Goal: Information Seeking & Learning: Learn about a topic

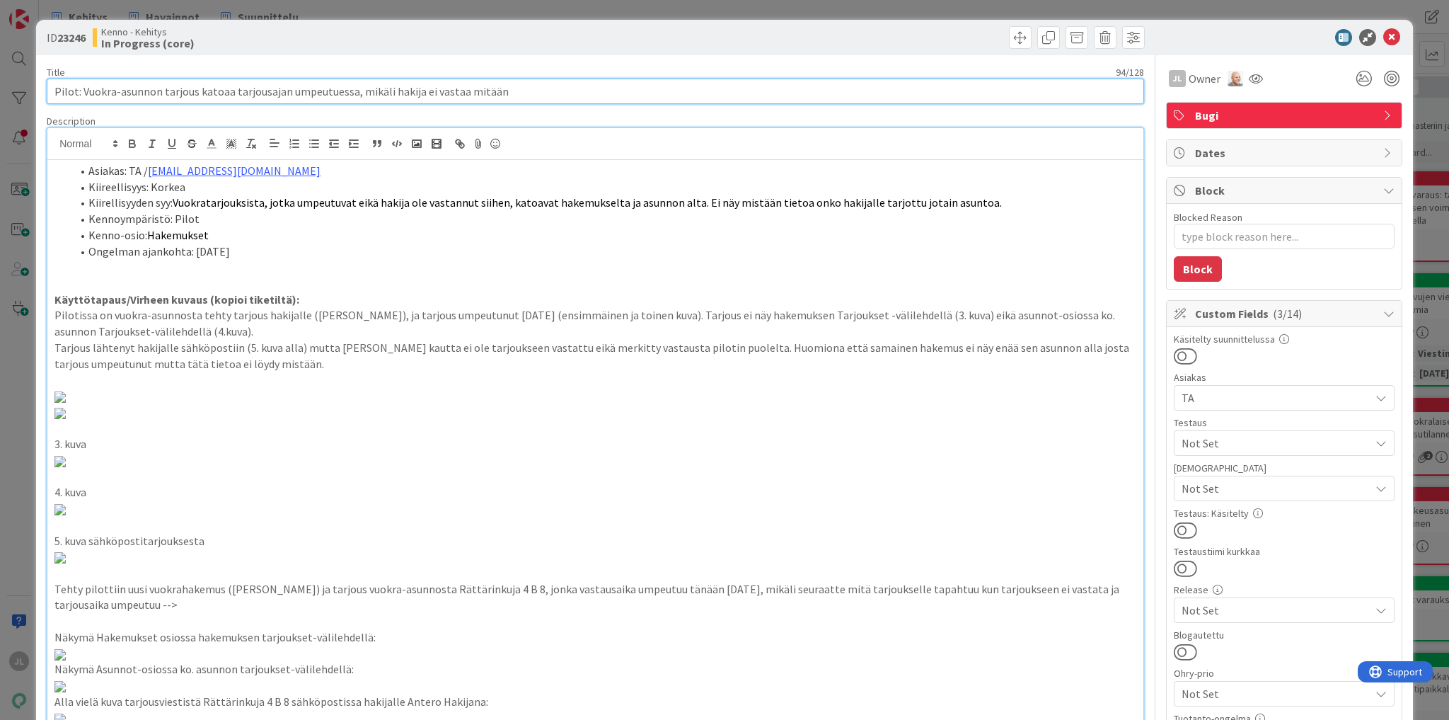
drag, startPoint x: 488, startPoint y: 96, endPoint x: 48, endPoint y: 88, distance: 439.5
click at [48, 88] on input "Pilot: Vuokra-asunnon tarjous katoaa tarjousajan umpeutuessa, mikäli hakija ei …" at bounding box center [596, 91] width 1098 height 25
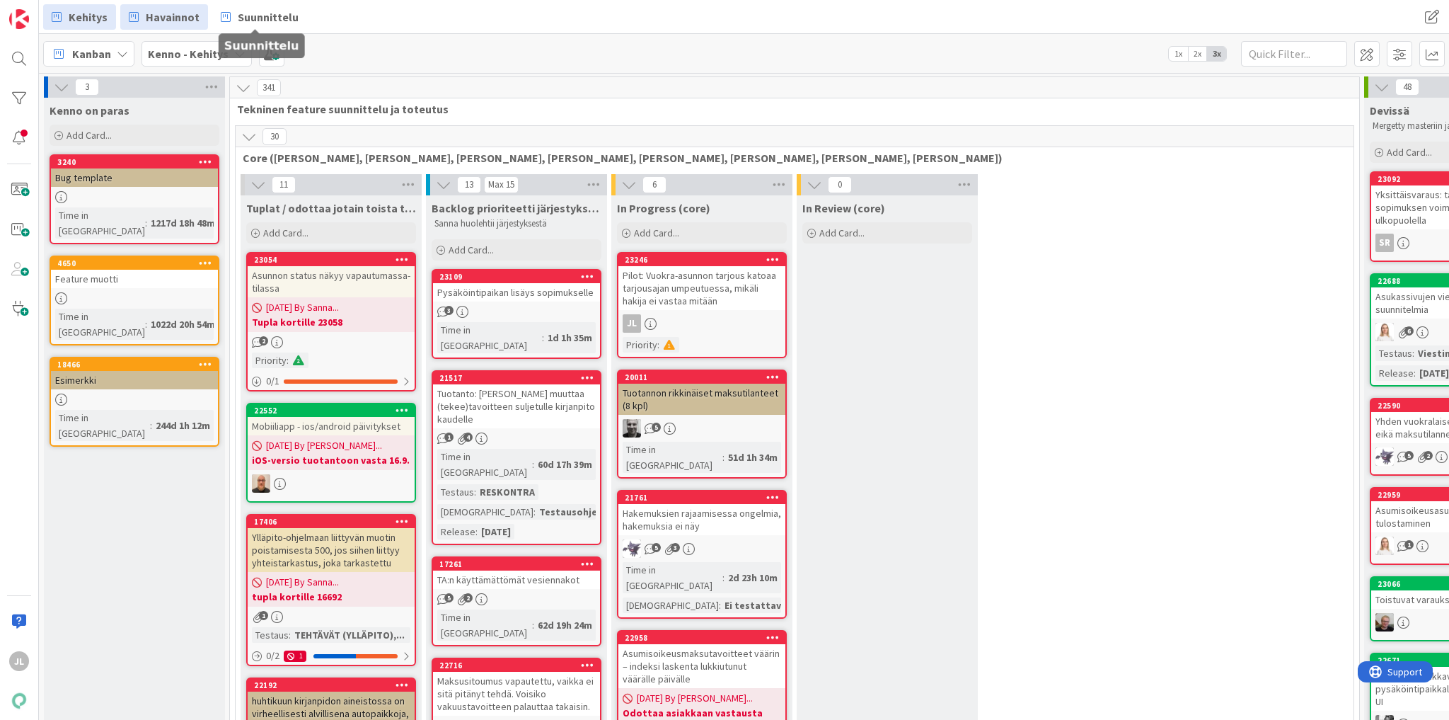
click at [168, 11] on span "Havainnot" at bounding box center [173, 16] width 54 height 17
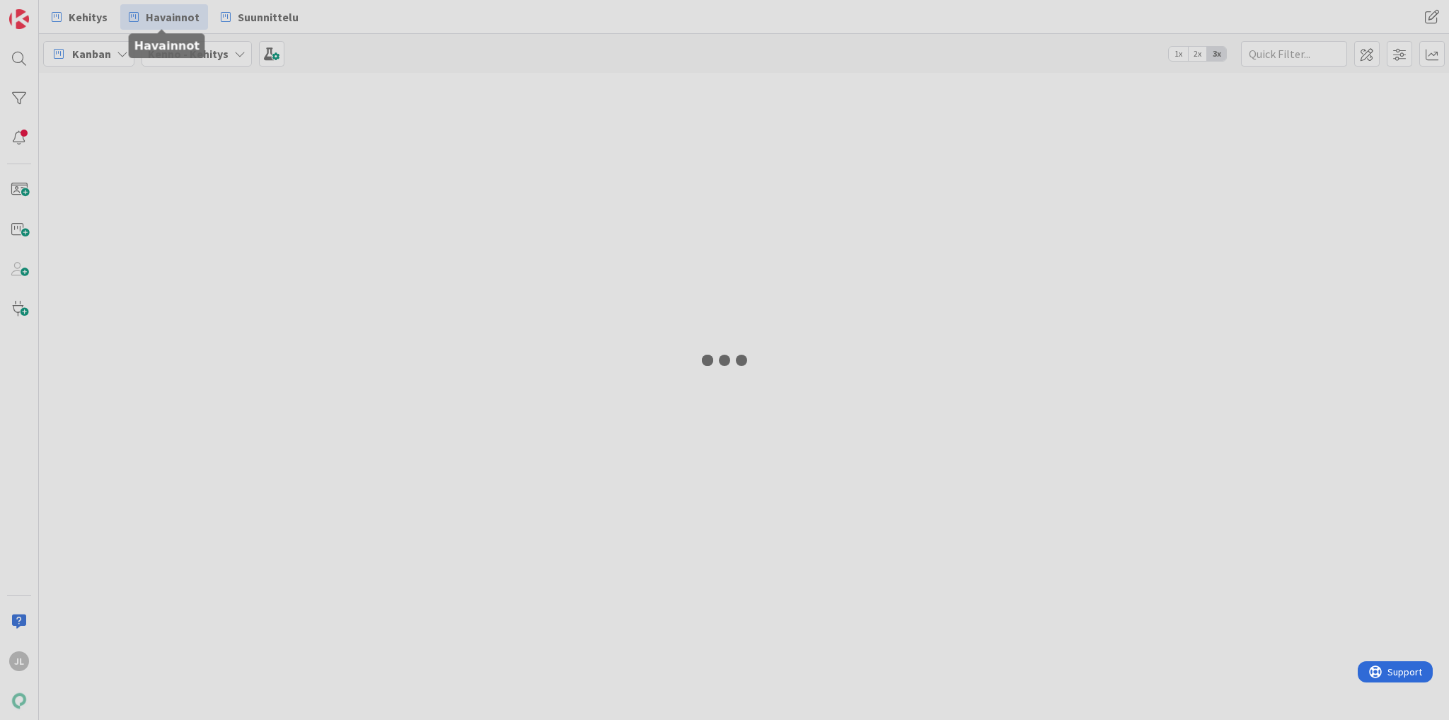
click at [88, 8] on div at bounding box center [724, 360] width 1449 height 720
click at [87, 15] on div at bounding box center [724, 360] width 1449 height 720
click at [292, 15] on div at bounding box center [724, 360] width 1449 height 720
click at [387, 180] on div at bounding box center [724, 360] width 1449 height 720
click at [258, 21] on div at bounding box center [724, 360] width 1449 height 720
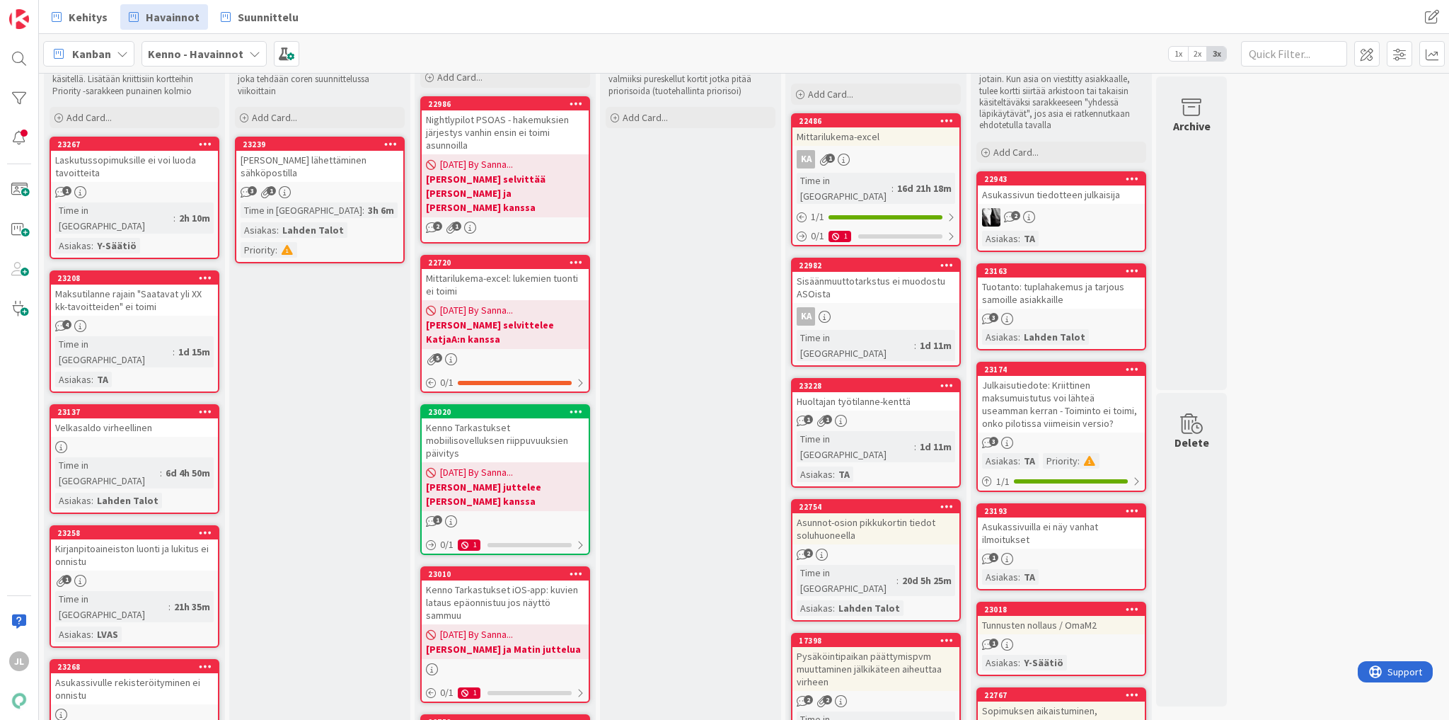
scroll to position [57, 0]
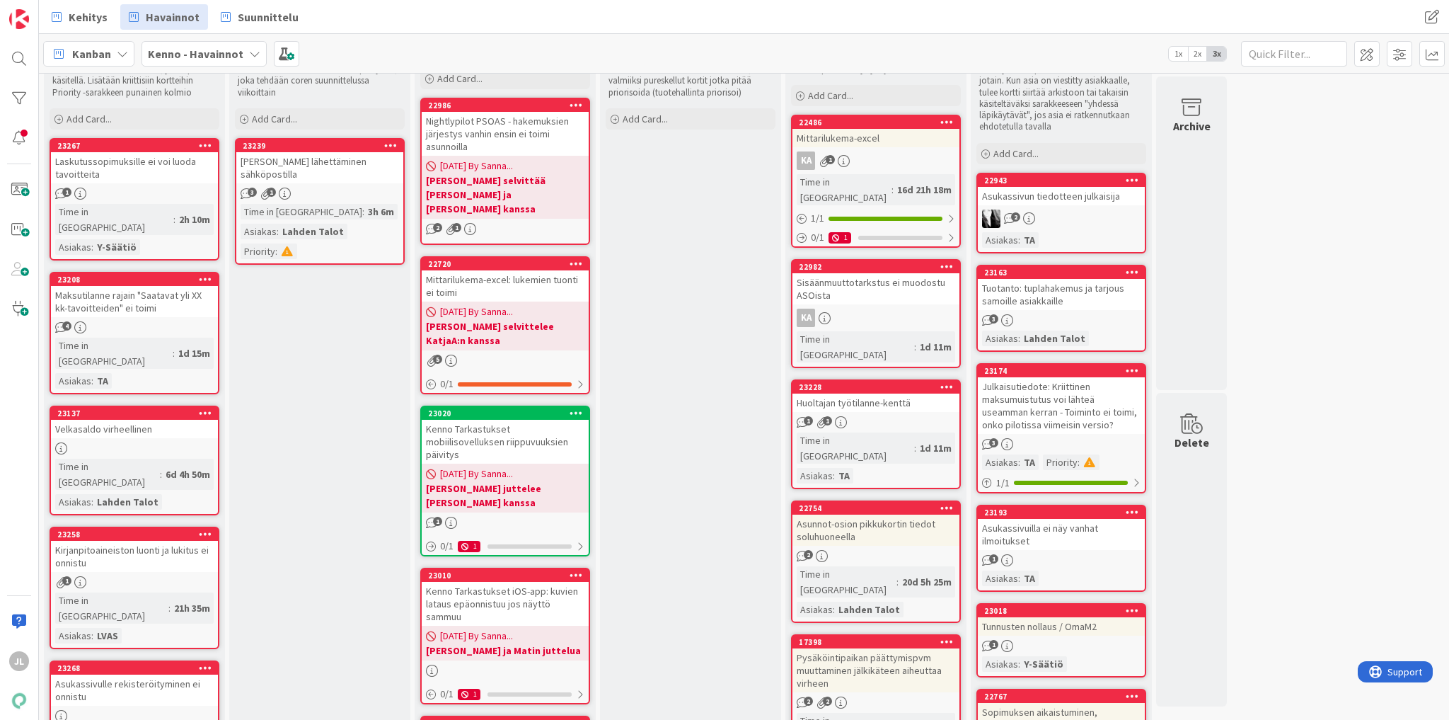
click at [163, 541] on div "Kirjanpitoaineiston luonti ja lukitus ei onnistu" at bounding box center [134, 556] width 167 height 31
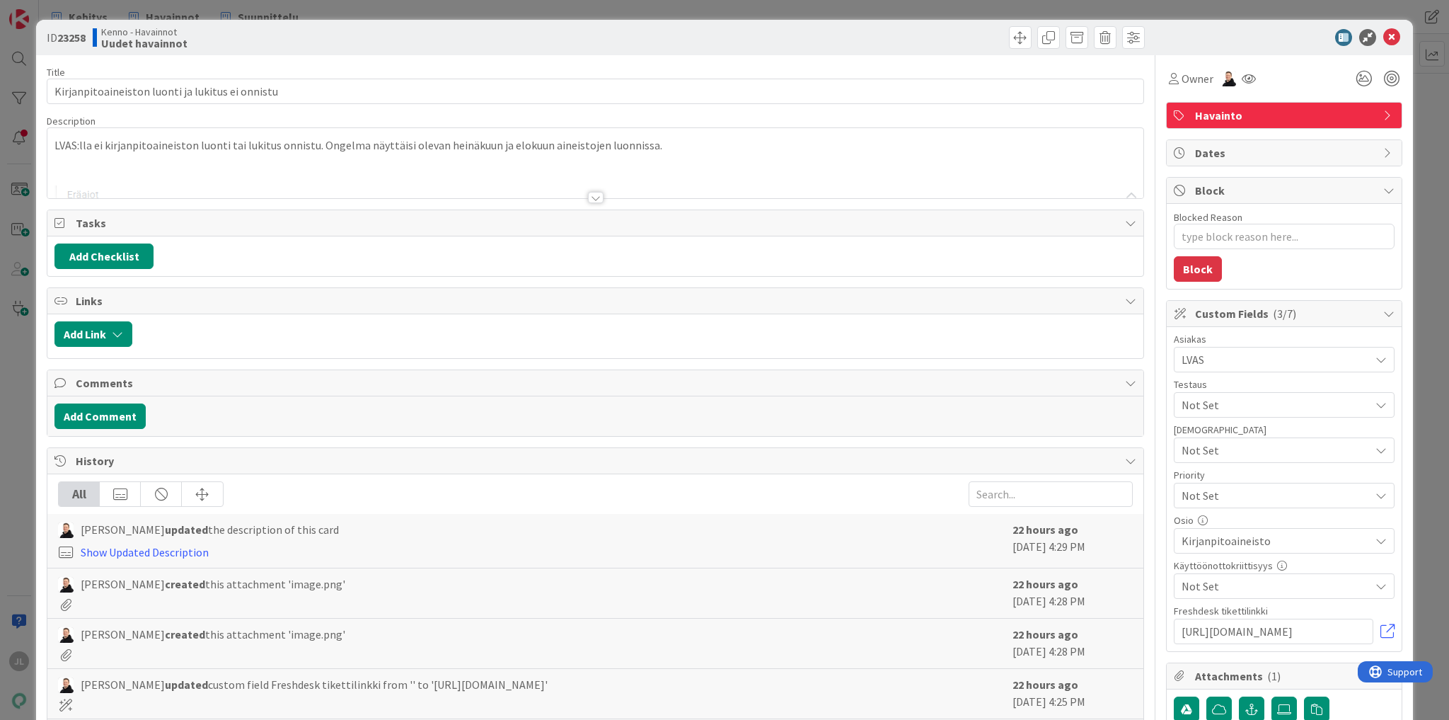
click at [342, 163] on div at bounding box center [595, 180] width 1096 height 36
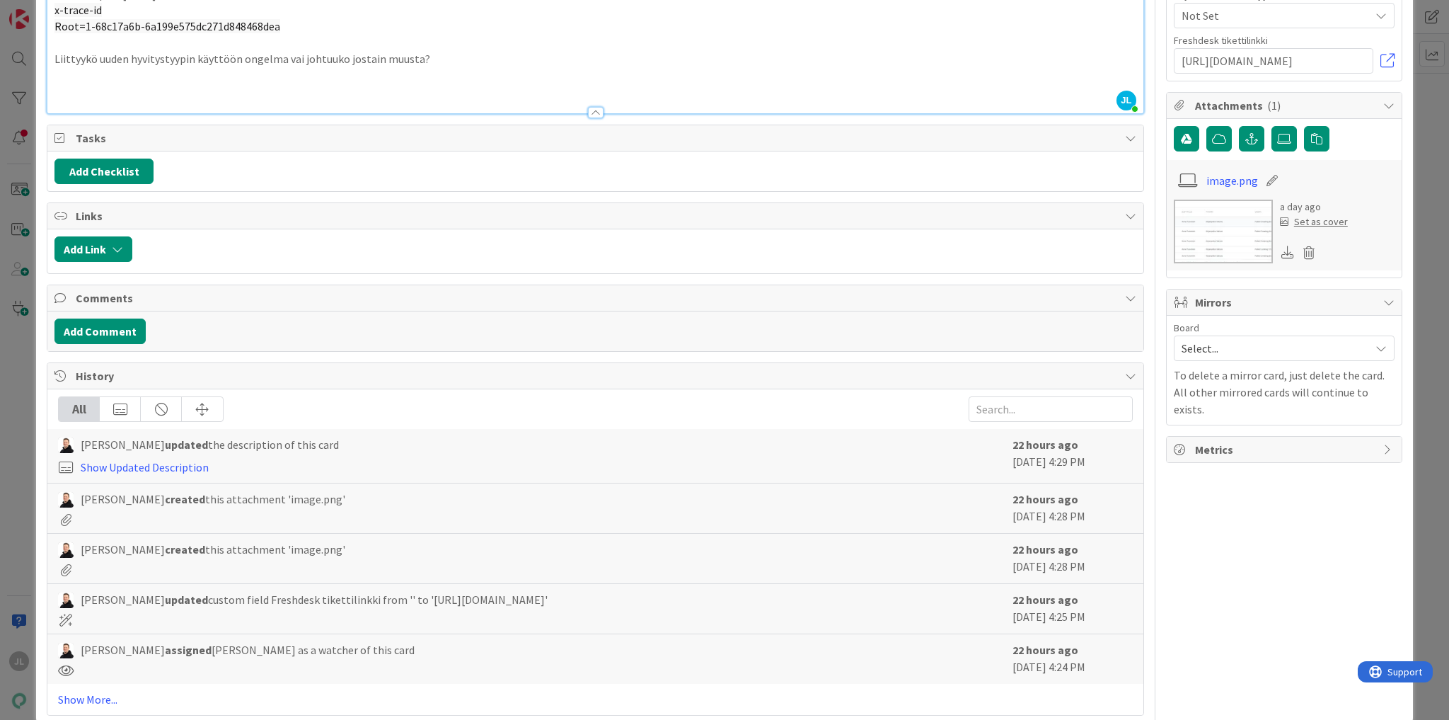
scroll to position [590, 0]
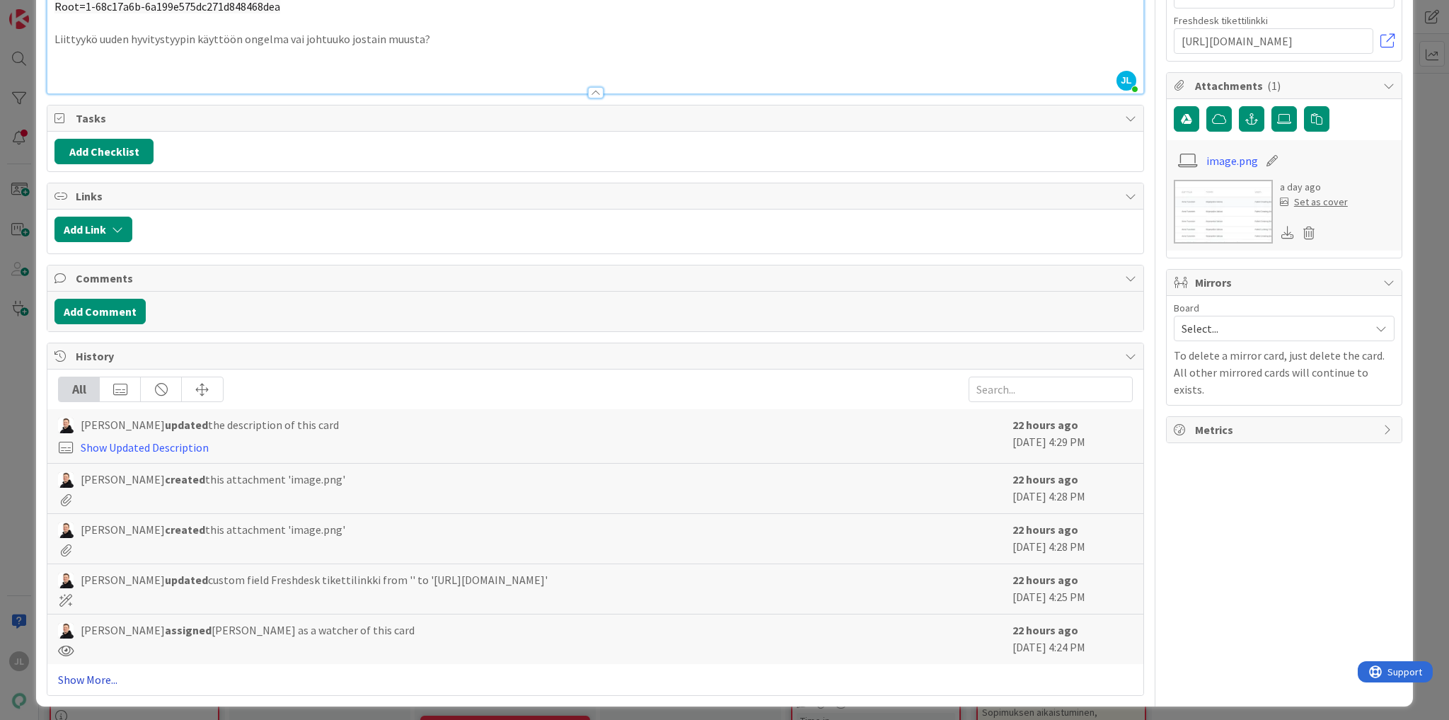
click at [96, 677] on link "Show More..." at bounding box center [595, 679] width 1075 height 17
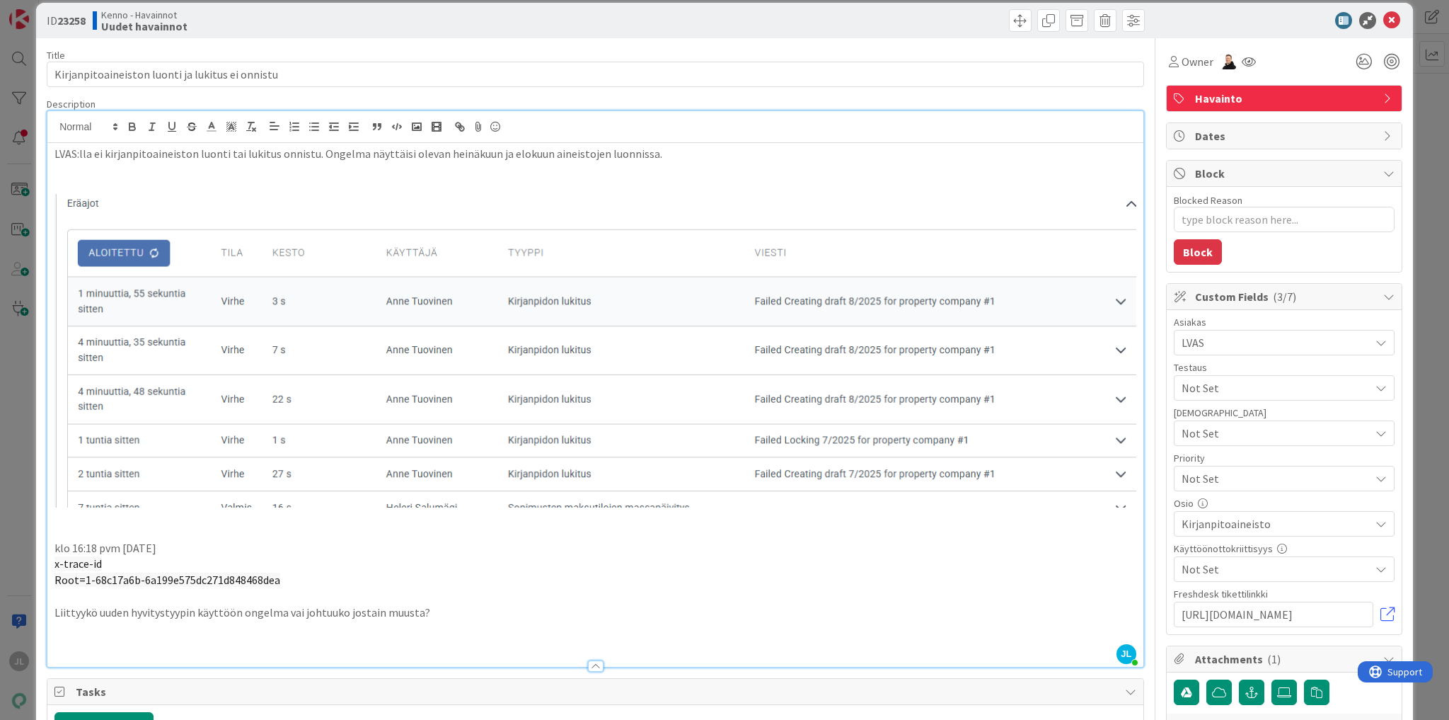
scroll to position [0, 0]
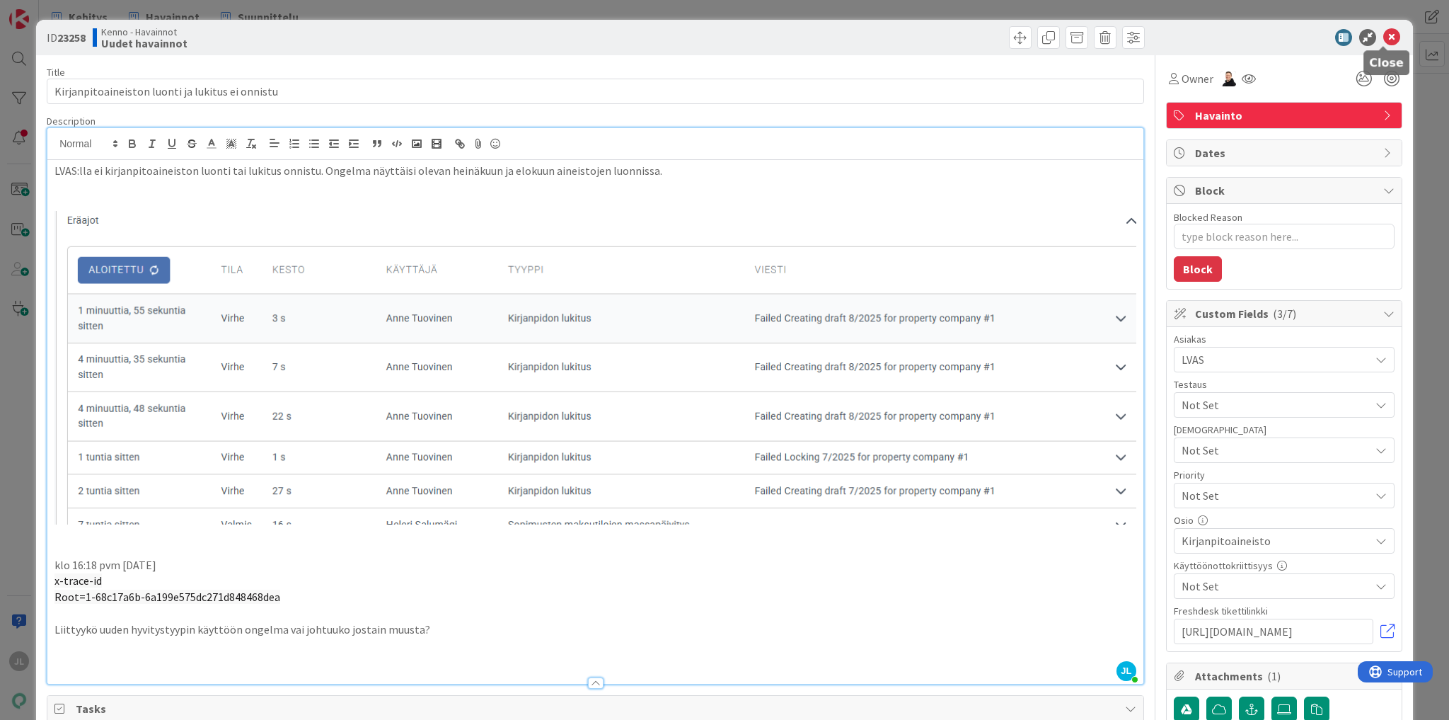
click at [1383, 33] on icon at bounding box center [1391, 37] width 17 height 17
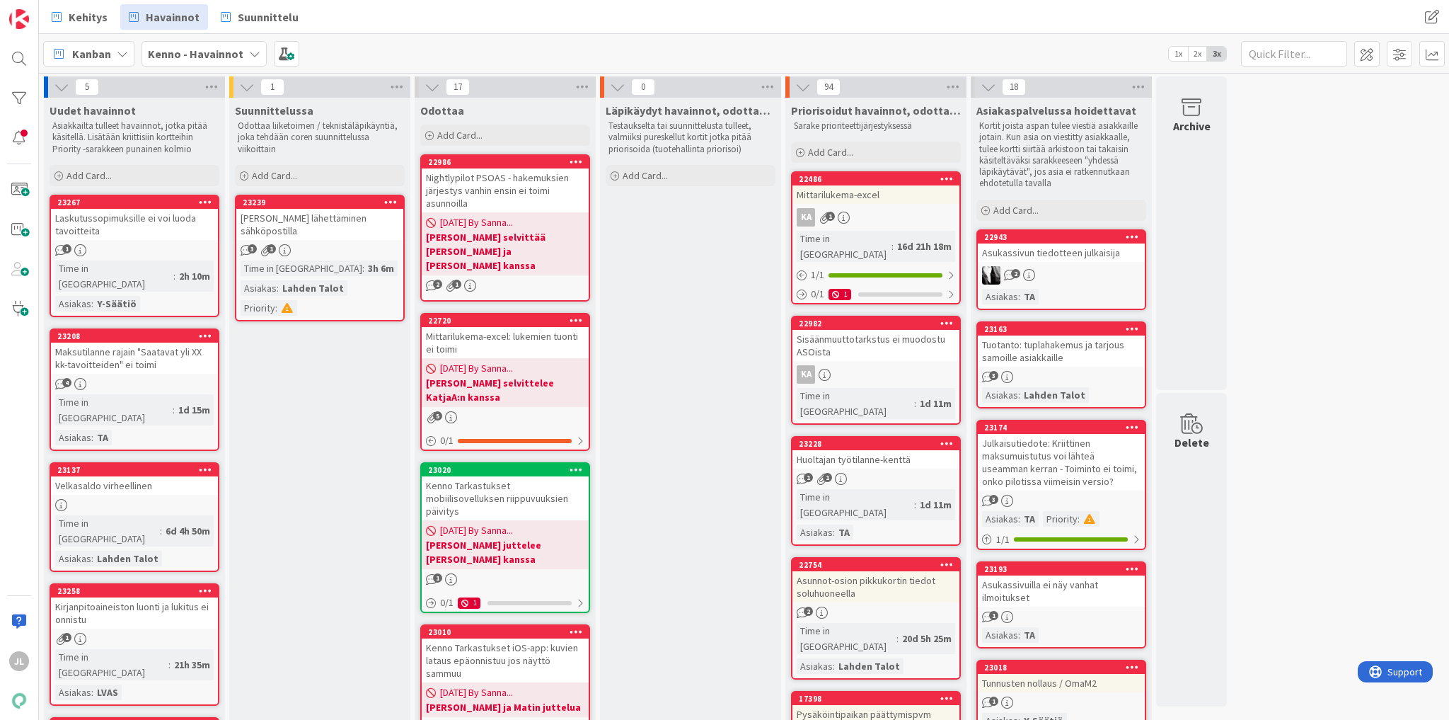
click at [154, 233] on div "Laskutussopimuksille ei voi luoda tavoitteita" at bounding box center [134, 224] width 167 height 31
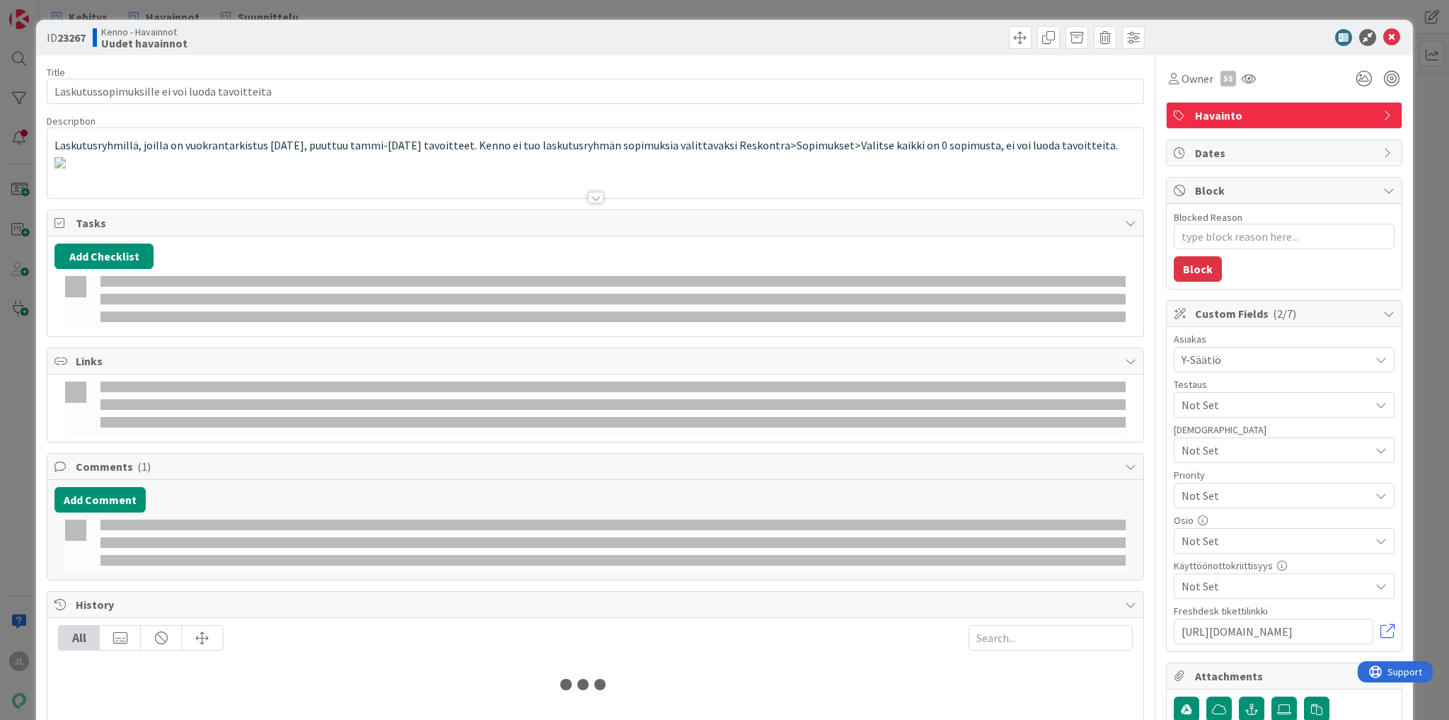
type textarea "x"
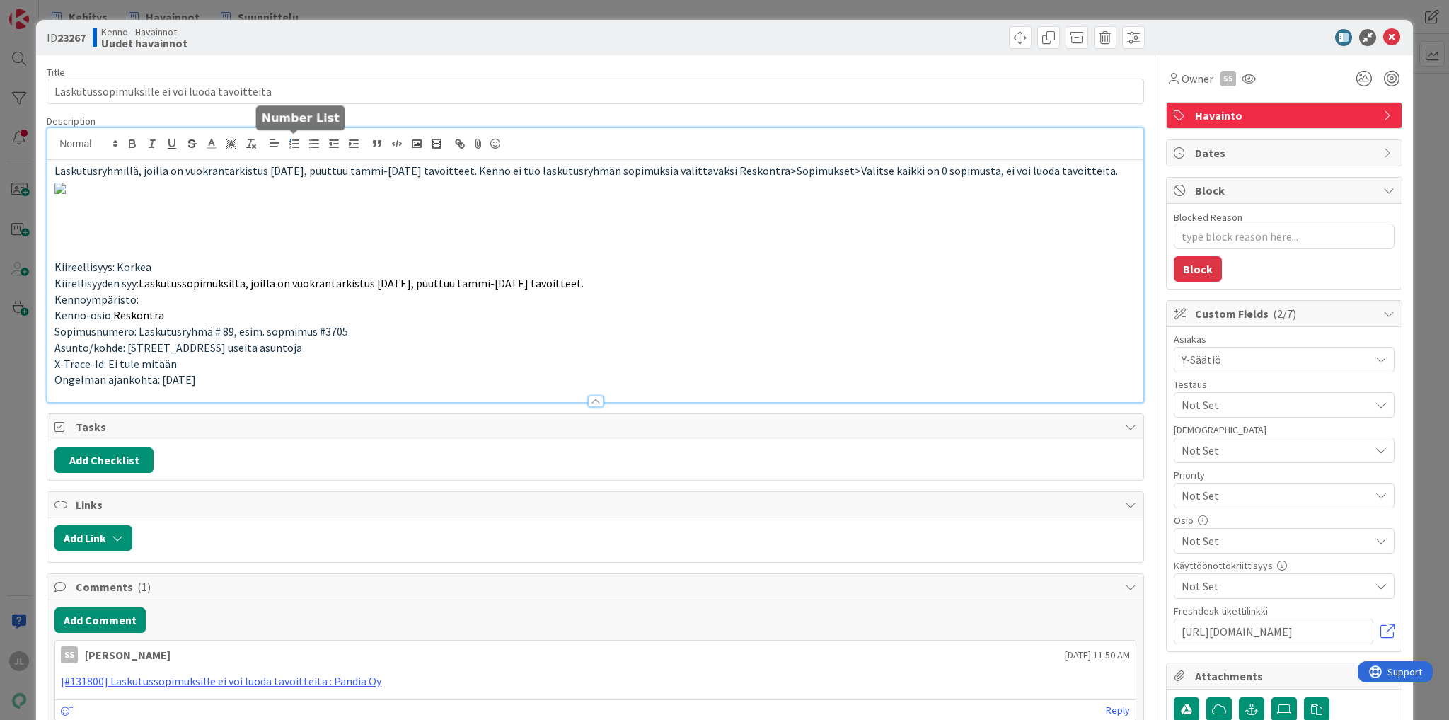
click at [289, 145] on div "Laskutusryhmillä, joilla on vuokrantarkistus 1.3.26, puuttuu tammi-helmikuun 26…" at bounding box center [595, 265] width 1096 height 274
click at [1387, 30] on icon at bounding box center [1391, 37] width 17 height 17
